Goal: Task Accomplishment & Management: Use online tool/utility

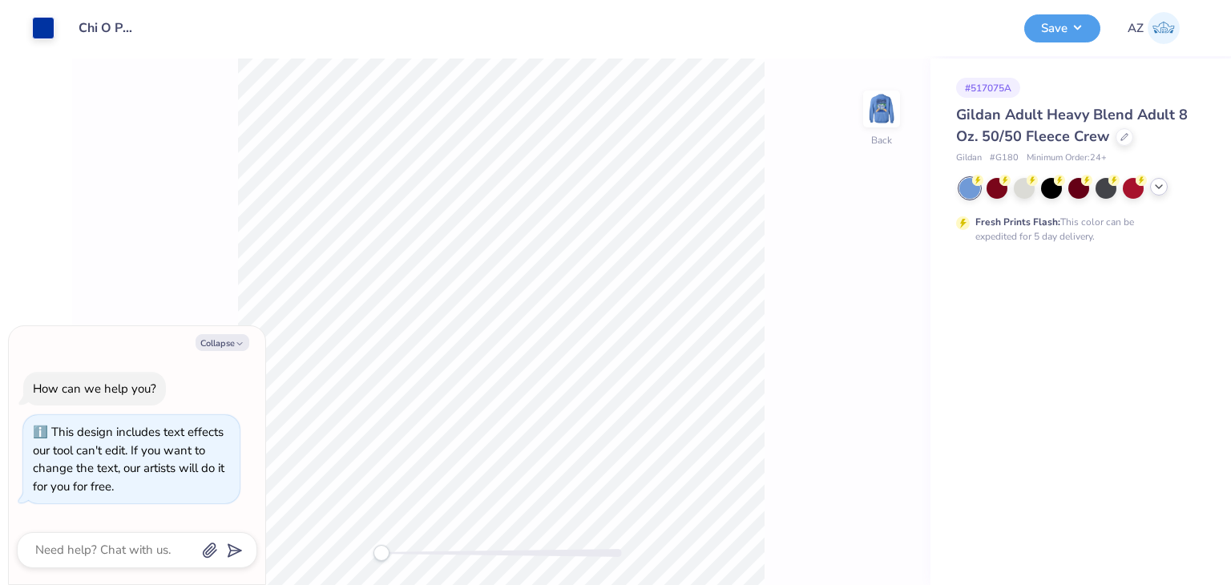
click at [1160, 184] on icon at bounding box center [1159, 186] width 13 height 13
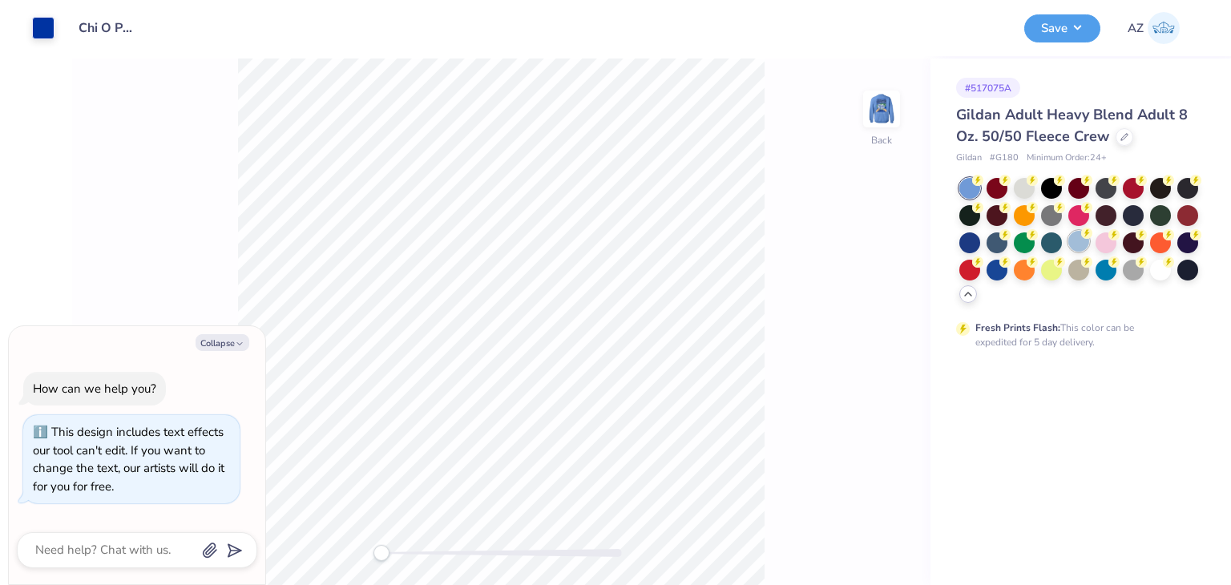
click at [1081, 238] on div at bounding box center [1079, 241] width 21 height 21
click at [231, 336] on button "Collapse" at bounding box center [223, 342] width 54 height 17
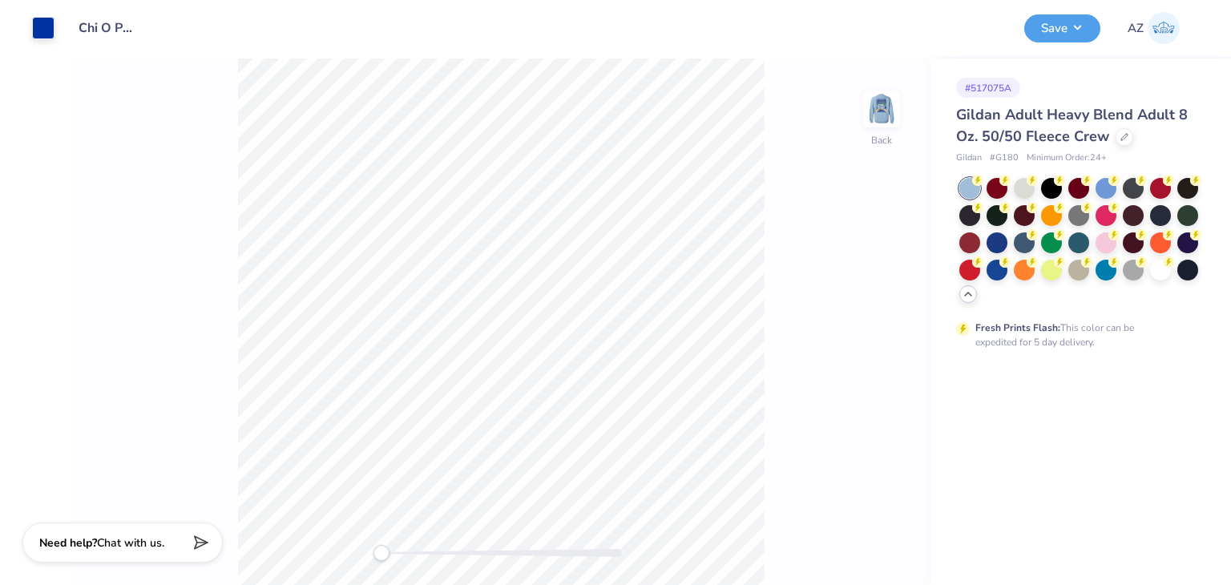
type textarea "x"
click at [882, 129] on img at bounding box center [882, 109] width 64 height 64
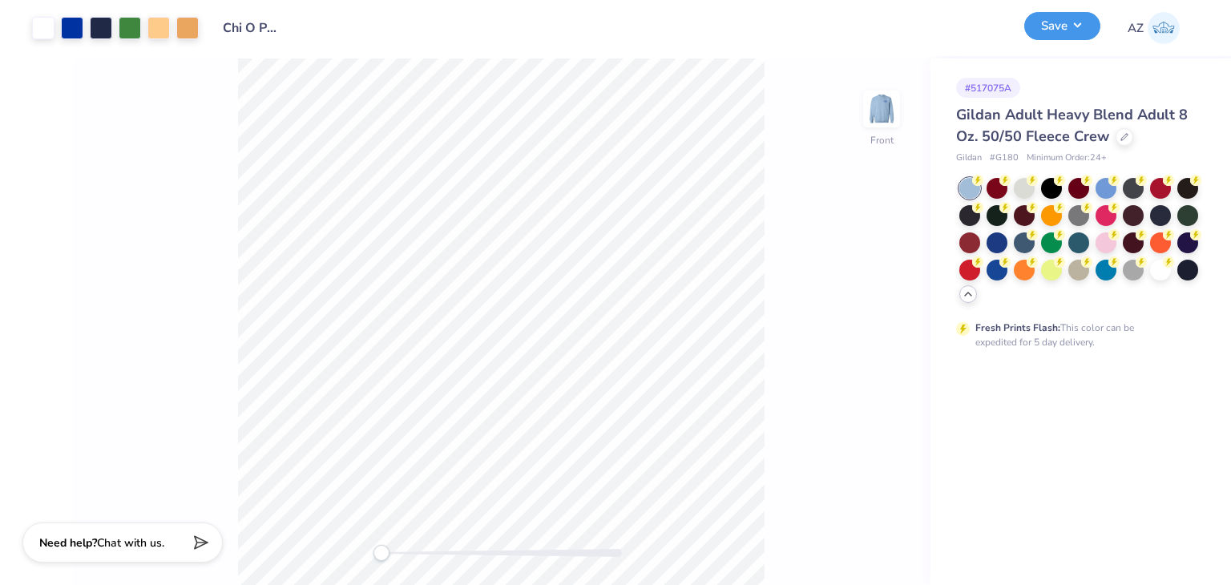
click at [1052, 32] on button "Save" at bounding box center [1063, 26] width 76 height 28
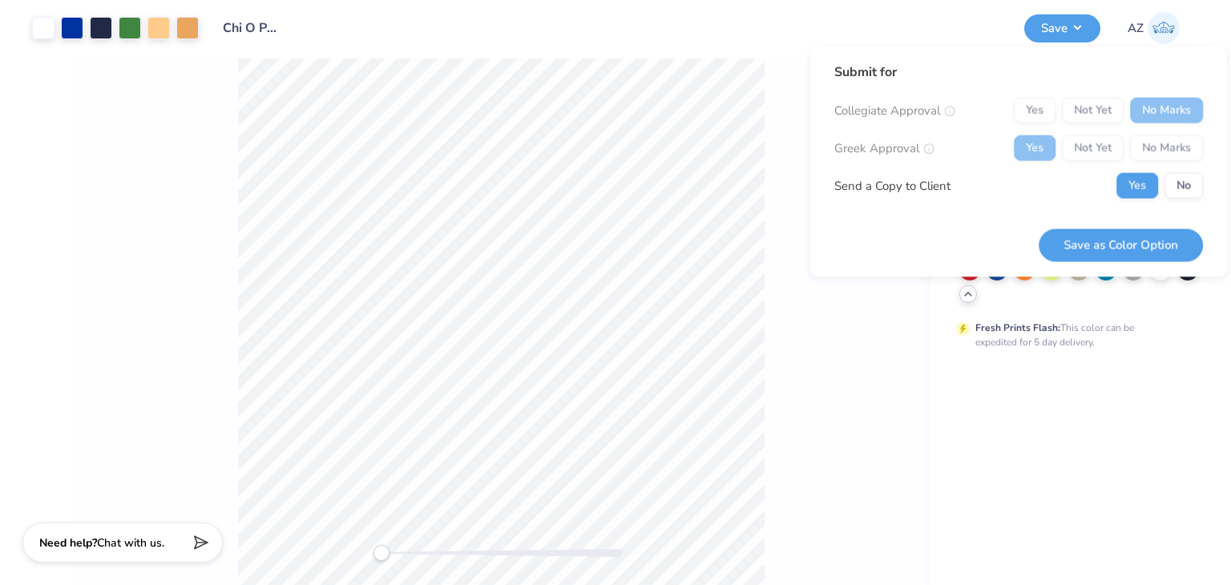
click at [1040, 110] on div "Yes Not Yet No Marks" at bounding box center [1108, 111] width 189 height 26
click at [1184, 179] on button "No" at bounding box center [1184, 186] width 38 height 26
click at [1137, 253] on button "Save as Color Option" at bounding box center [1121, 244] width 164 height 33
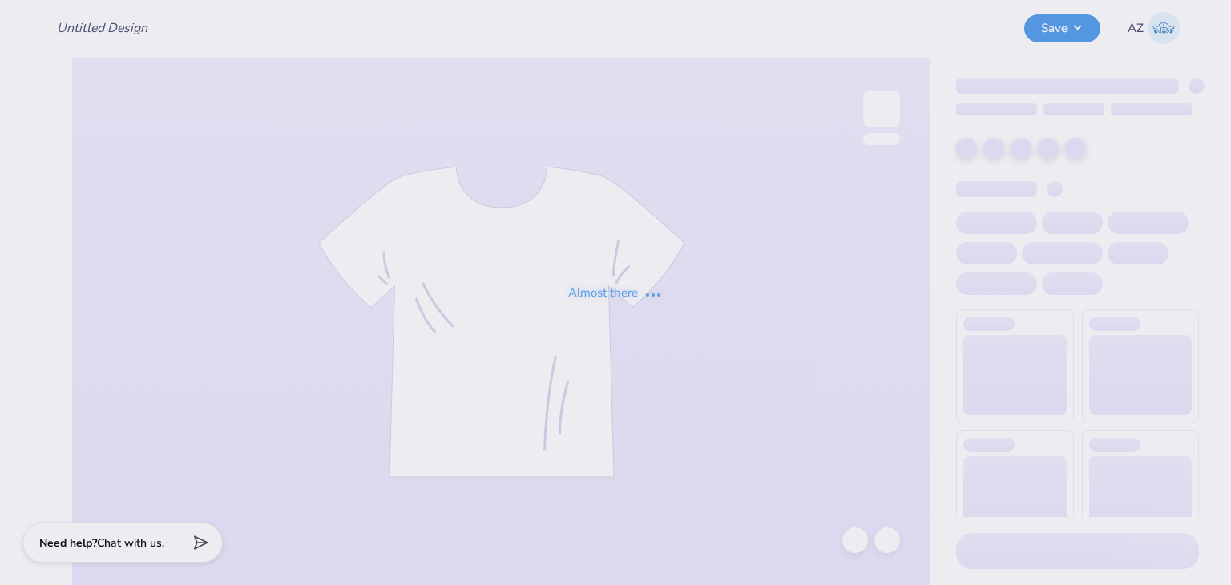
type input "Chi O Parents Weekend Crews"
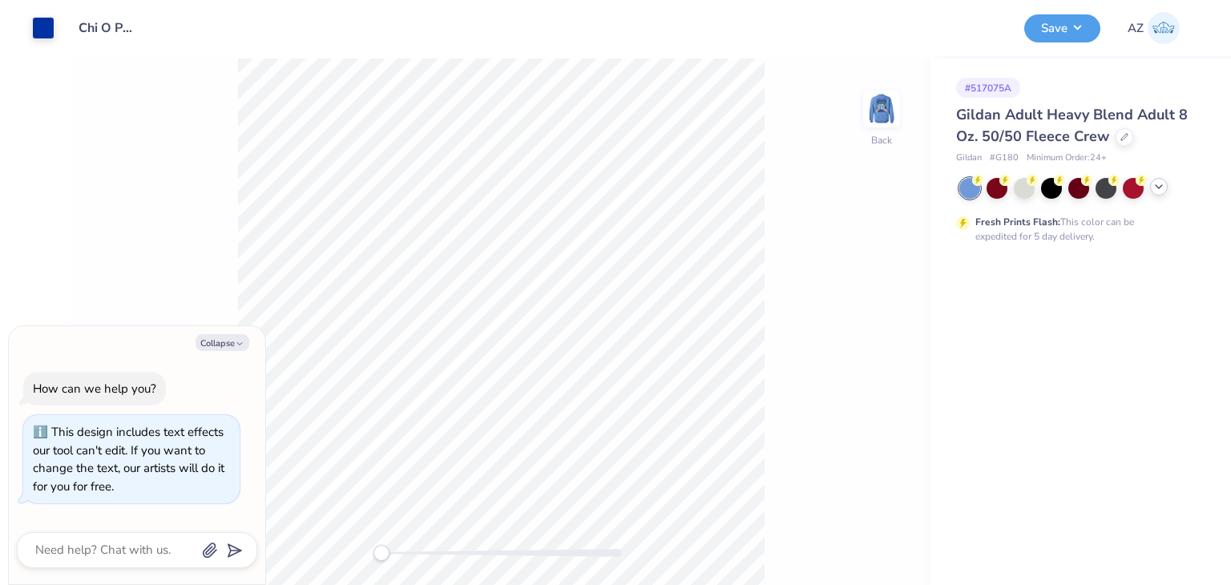
click at [1164, 186] on icon at bounding box center [1159, 186] width 13 height 13
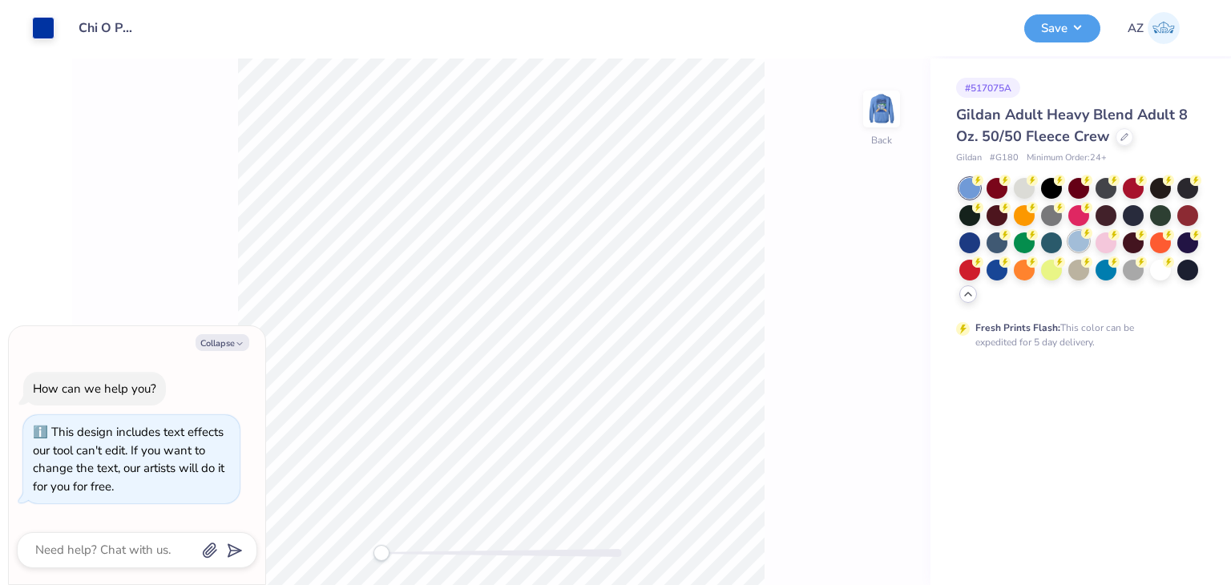
click at [1077, 240] on div at bounding box center [1079, 241] width 21 height 21
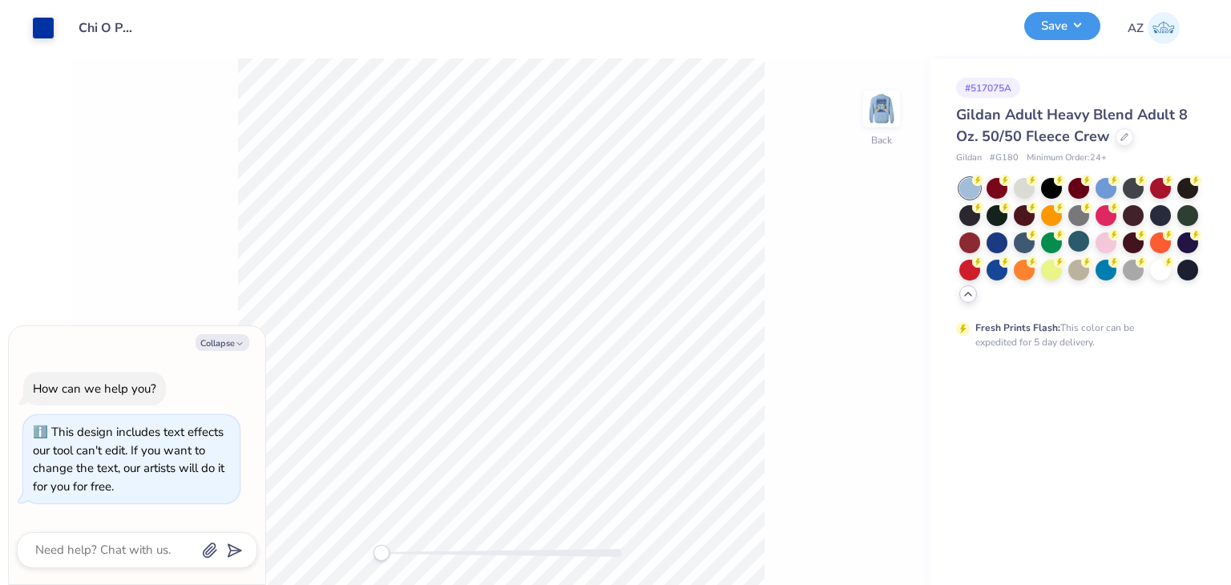
click at [1064, 30] on button "Save" at bounding box center [1063, 26] width 76 height 28
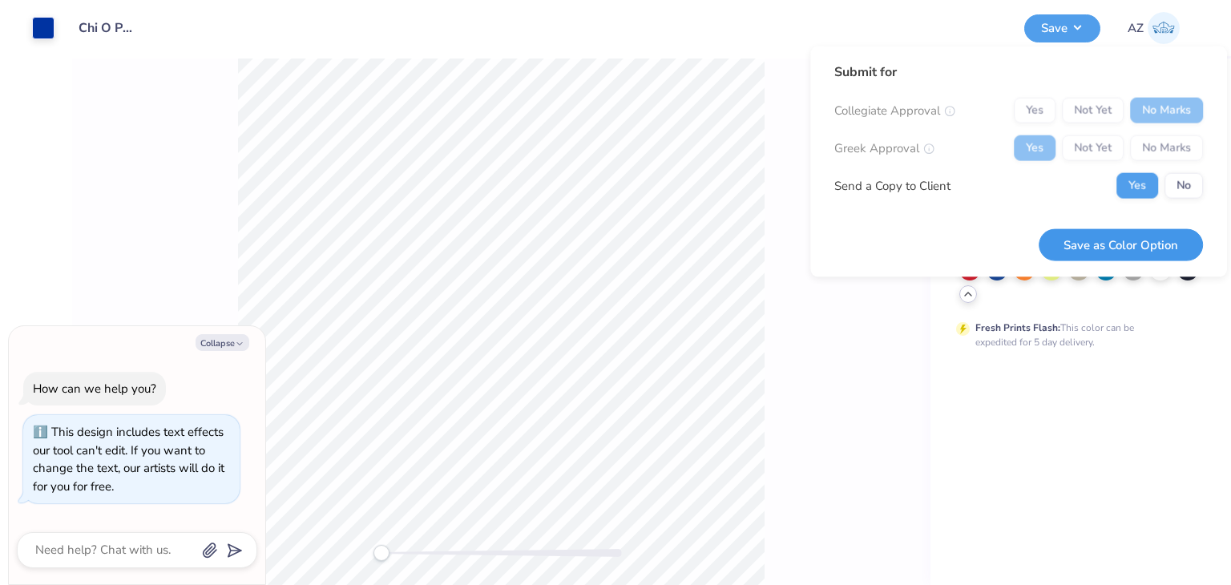
click at [1103, 228] on button "Save as Color Option" at bounding box center [1121, 244] width 164 height 33
click at [1193, 186] on button "No" at bounding box center [1184, 186] width 38 height 26
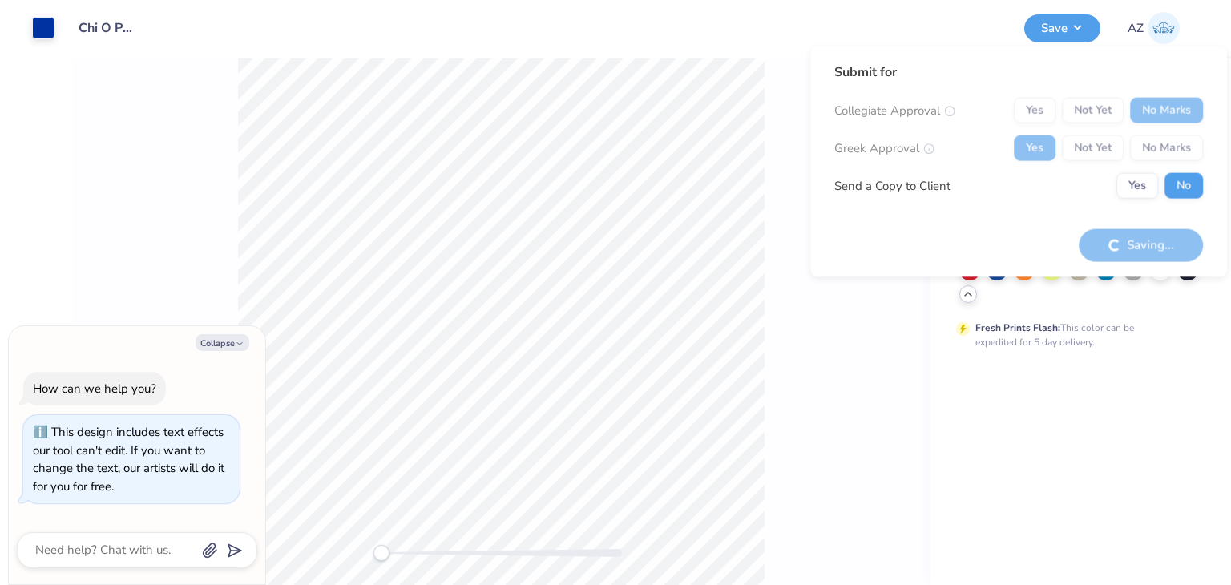
click at [1159, 241] on div "Saving..." at bounding box center [1141, 244] width 124 height 33
click at [1037, 115] on div "Yes Not Yet No Marks" at bounding box center [1108, 111] width 189 height 26
click at [1037, 150] on div "Yes Not Yet No Marks" at bounding box center [1108, 148] width 189 height 26
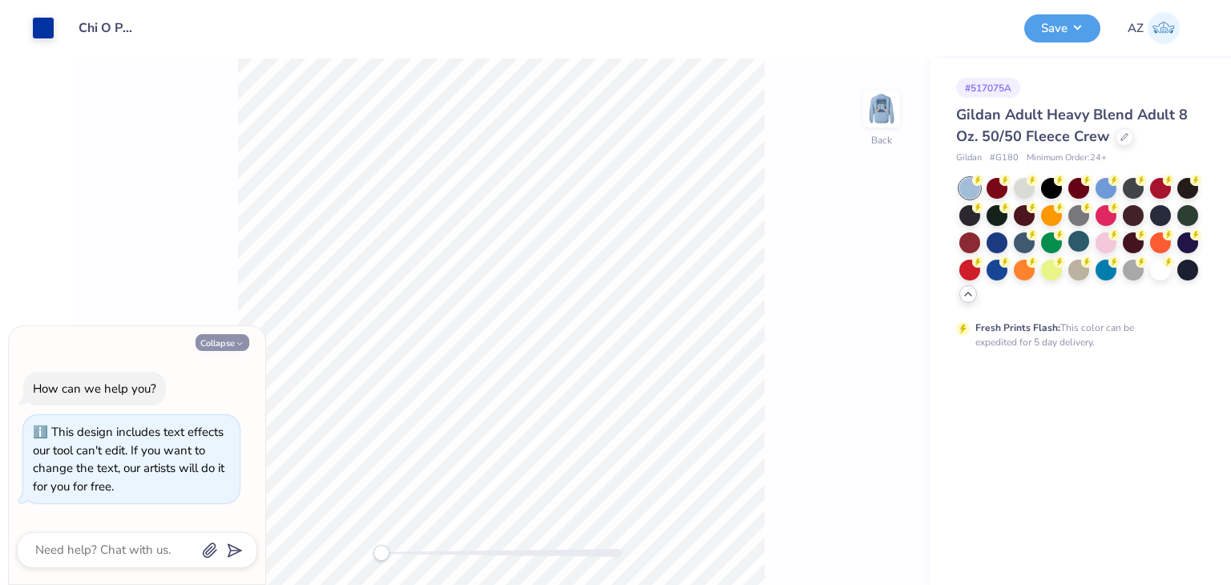
click at [220, 338] on button "Collapse" at bounding box center [223, 342] width 54 height 17
type textarea "x"
